Goal: Navigation & Orientation: Find specific page/section

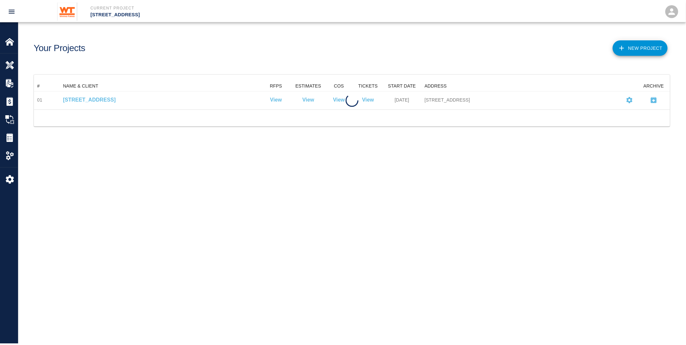
scroll to position [23, 636]
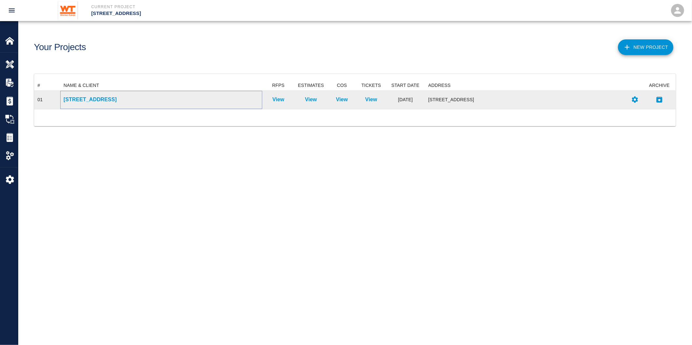
click at [71, 99] on p "[STREET_ADDRESS]" at bounding box center [161, 100] width 195 height 8
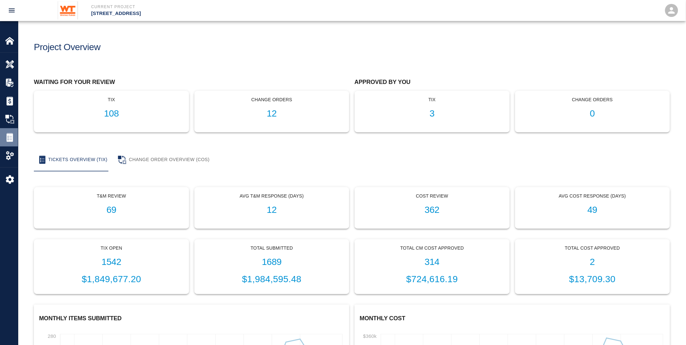
click at [15, 138] on div at bounding box center [14, 137] width 18 height 9
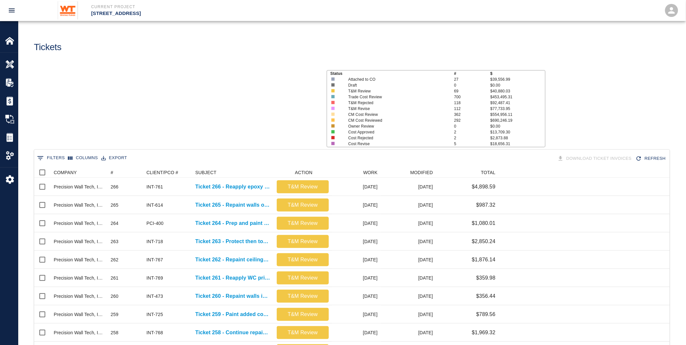
scroll to position [370, 631]
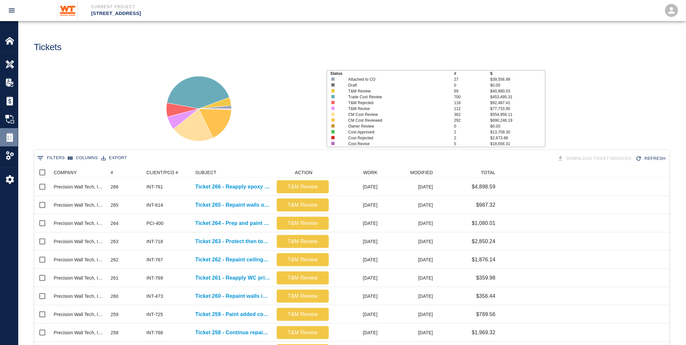
click at [13, 136] on img at bounding box center [9, 137] width 9 height 9
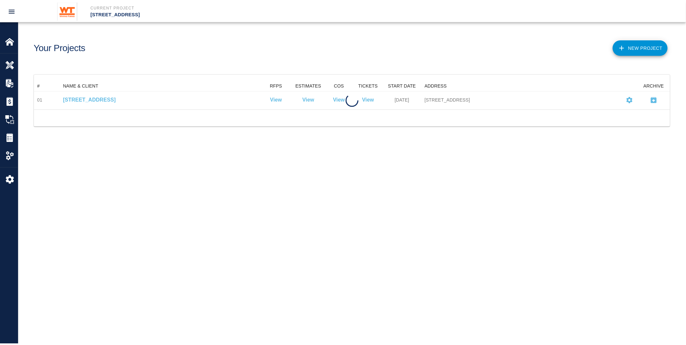
scroll to position [23, 636]
click at [281, 109] on div at bounding box center [354, 117] width 641 height 17
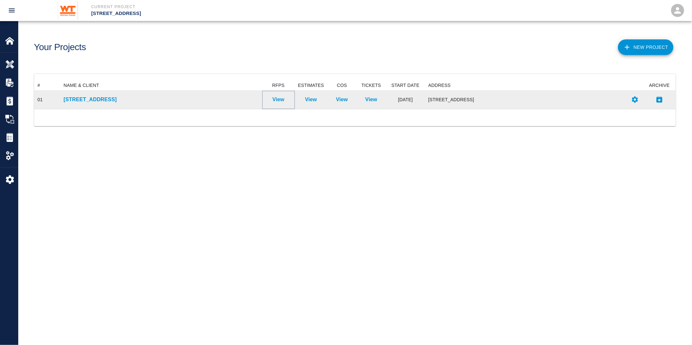
click at [276, 98] on p "View" at bounding box center [278, 100] width 12 height 8
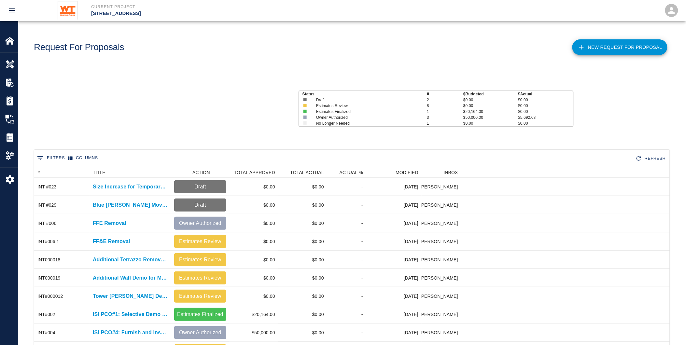
scroll to position [279, 631]
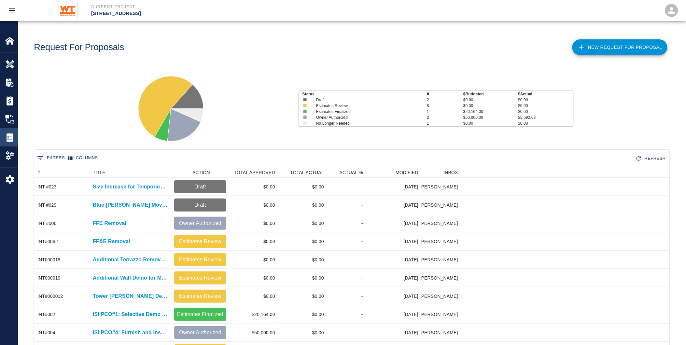
click at [11, 136] on img at bounding box center [9, 137] width 9 height 9
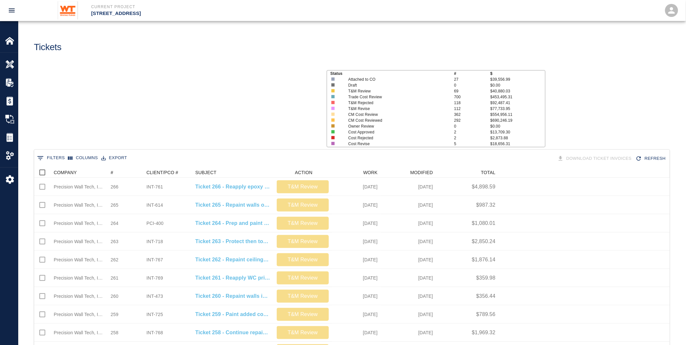
scroll to position [370, 631]
